Goal: Task Accomplishment & Management: Manage account settings

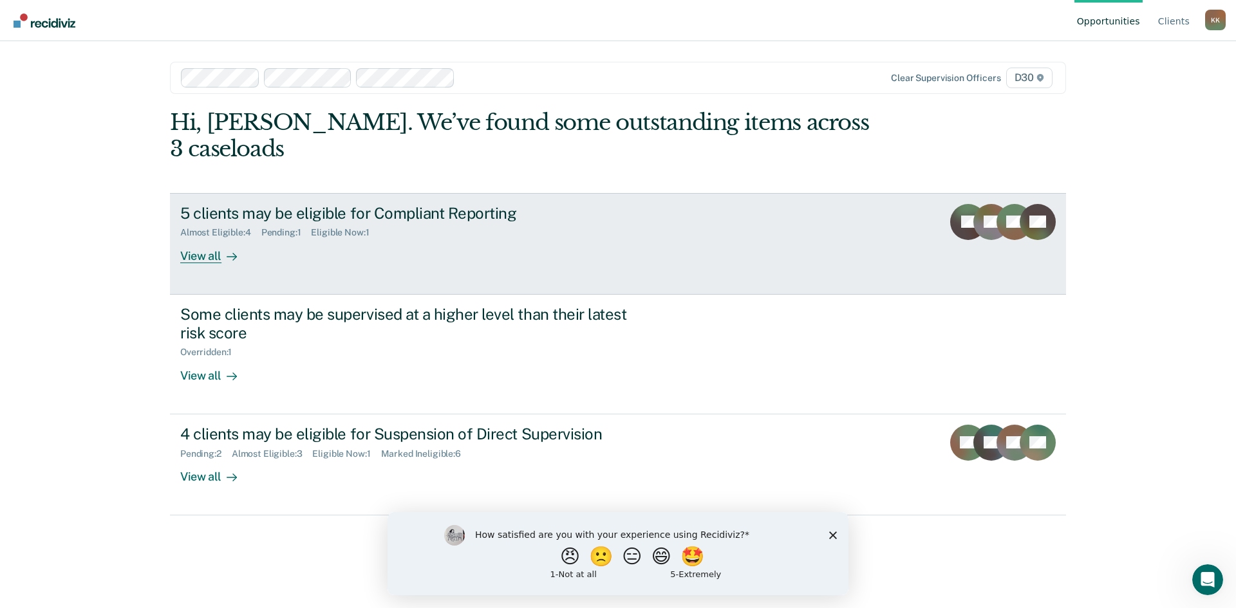
click at [192, 238] on div "View all" at bounding box center [216, 250] width 72 height 25
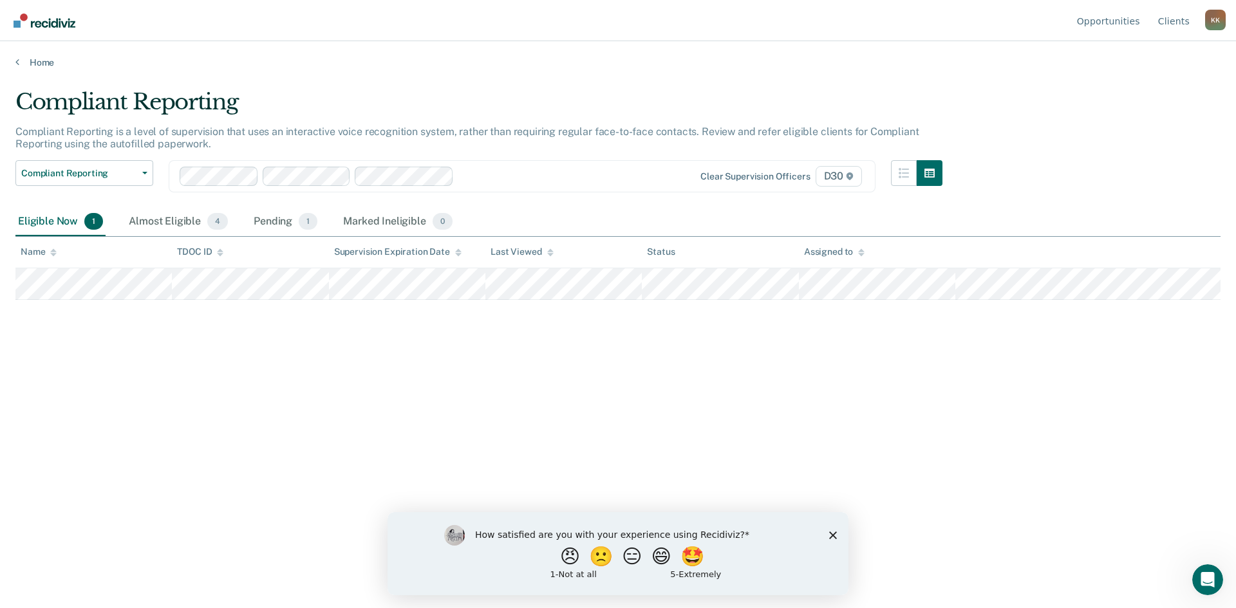
click at [1213, 23] on div "K K" at bounding box center [1215, 20] width 21 height 21
click at [1133, 100] on link "Log Out" at bounding box center [1163, 101] width 83 height 11
